Goal: Transaction & Acquisition: Purchase product/service

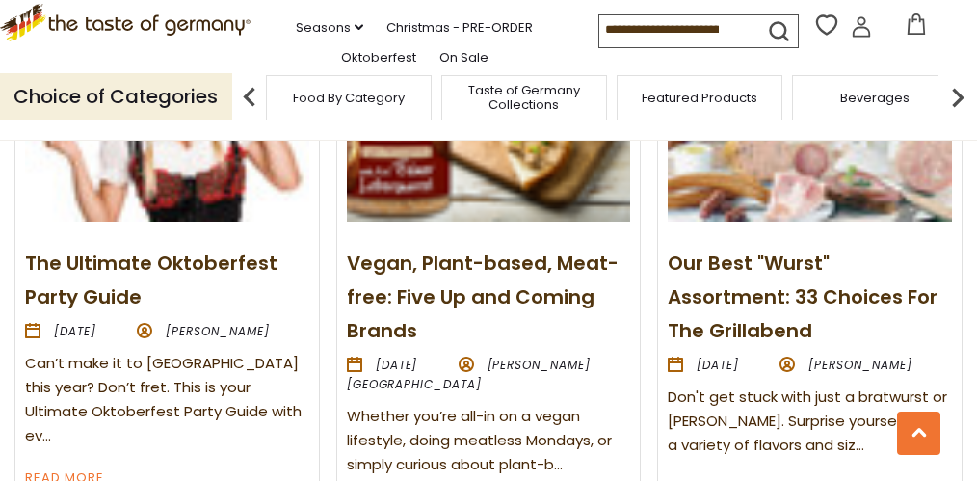
scroll to position [2217, 0]
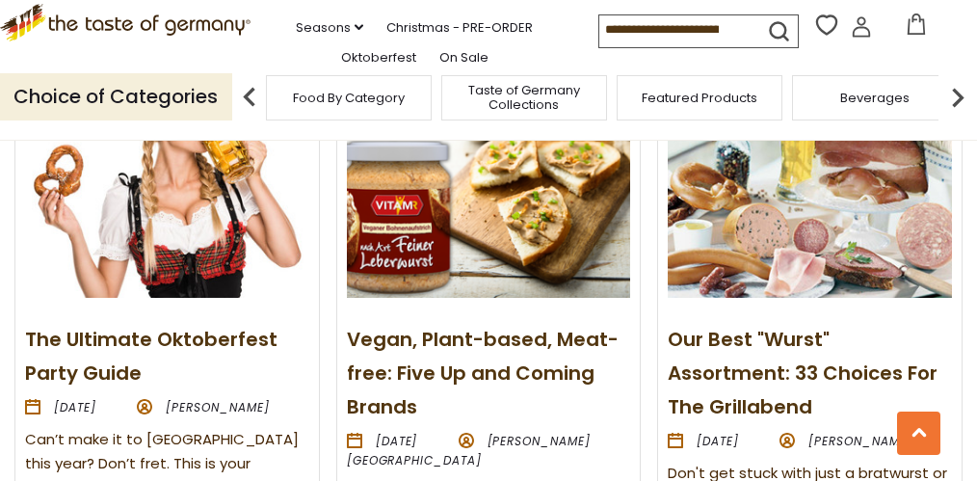
click at [181, 326] on link "The Ultimate Oktoberfest Party Guide" at bounding box center [151, 356] width 253 height 61
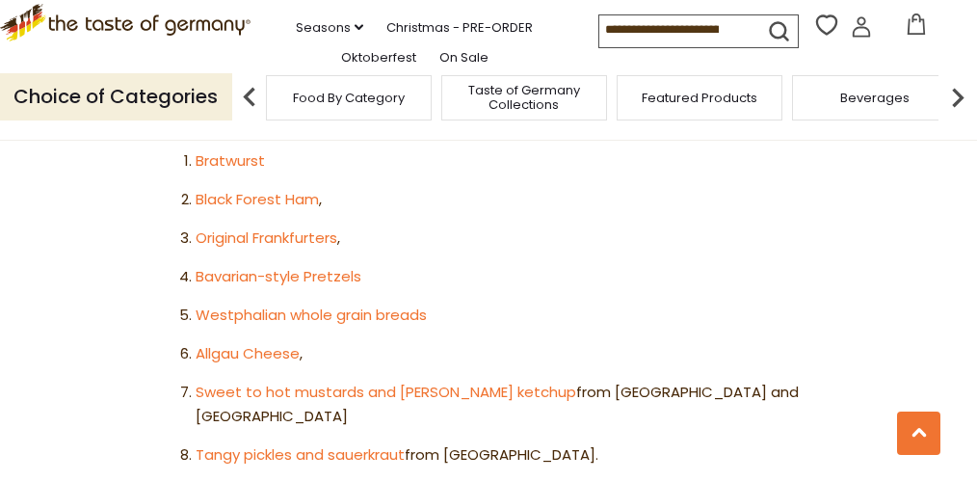
scroll to position [1253, 0]
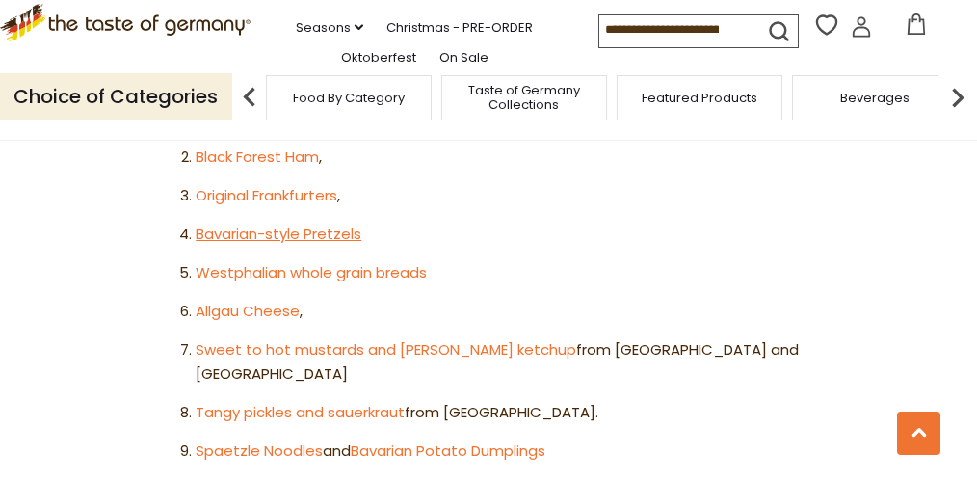
click at [299, 224] on link "Bavarian-style Pretzels" at bounding box center [279, 234] width 166 height 20
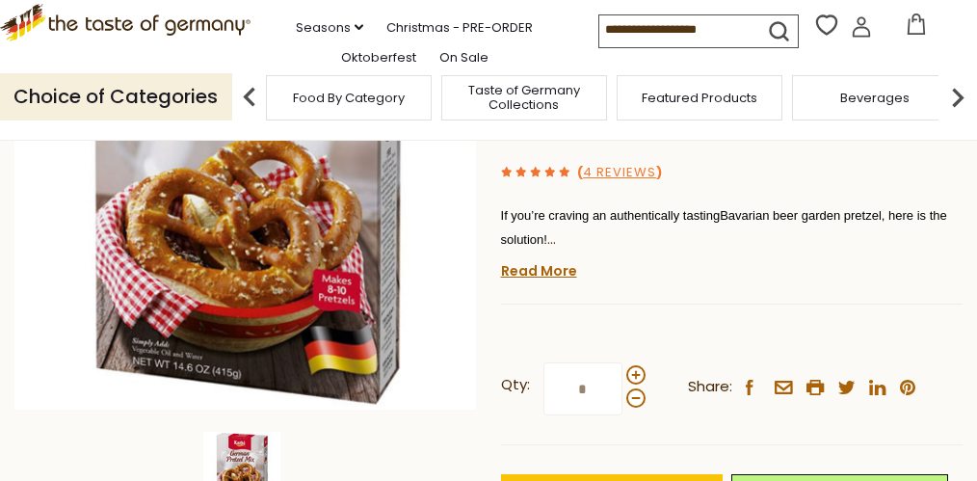
scroll to position [289, 0]
